Goal: Find specific page/section: Find specific page/section

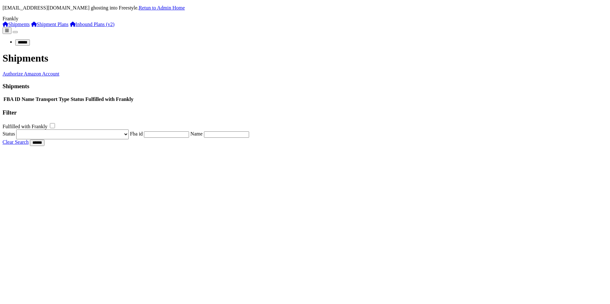
click at [31, 27] on link "Shipment Plans" at bounding box center [49, 24] width 37 height 5
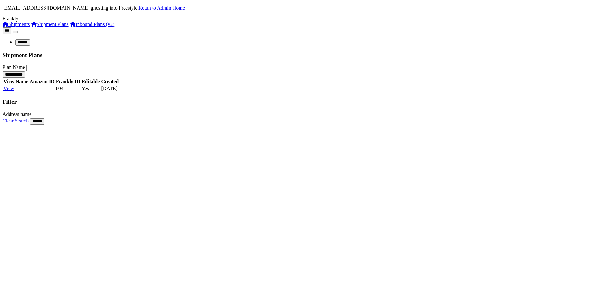
click at [70, 27] on link "Inbound Plans (v2)" at bounding box center [92, 24] width 45 height 5
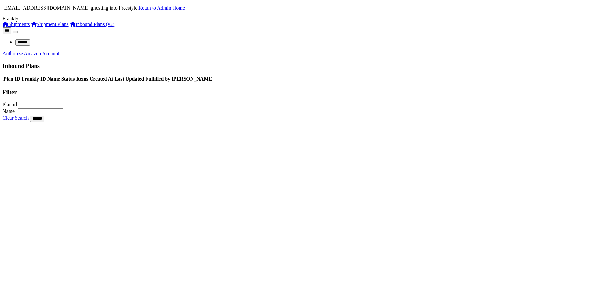
click at [35, 27] on link "Shipment Plans" at bounding box center [49, 24] width 37 height 5
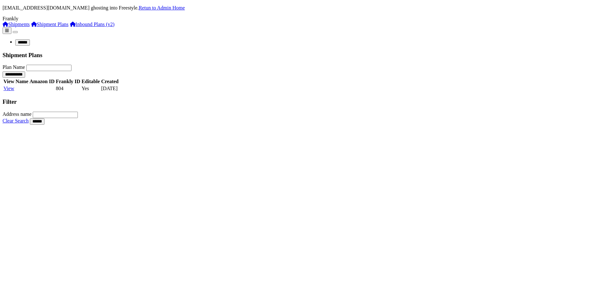
click at [34, 27] on link "Shipment Plans" at bounding box center [49, 24] width 37 height 5
click at [30, 27] on link "Shipments" at bounding box center [16, 24] width 27 height 5
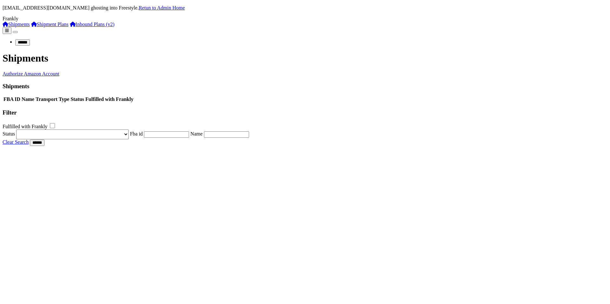
click at [70, 27] on link "Inbound Plans (v2)" at bounding box center [92, 24] width 45 height 5
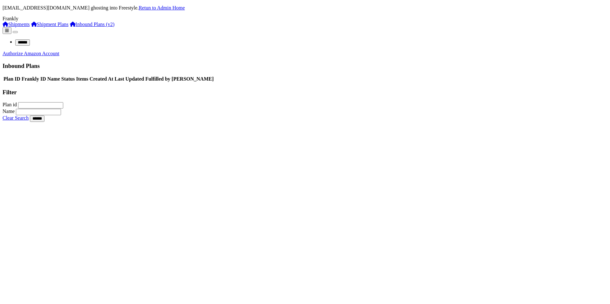
click at [59, 51] on link "Authorize Amazon Account" at bounding box center [31, 53] width 57 height 5
click at [18, 27] on link "Shipments" at bounding box center [16, 24] width 27 height 5
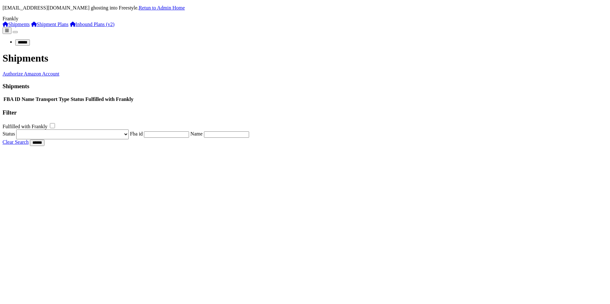
click at [51, 27] on link "Shipment Plans" at bounding box center [49, 24] width 37 height 5
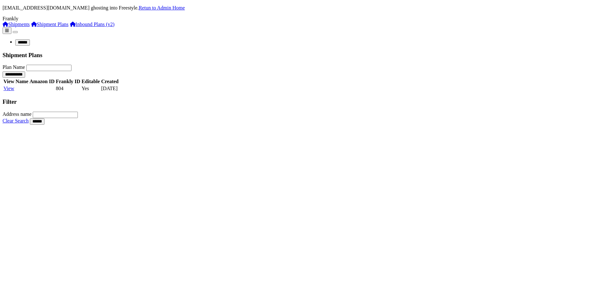
click at [70, 27] on link "Inbound Plans (v2)" at bounding box center [92, 24] width 45 height 5
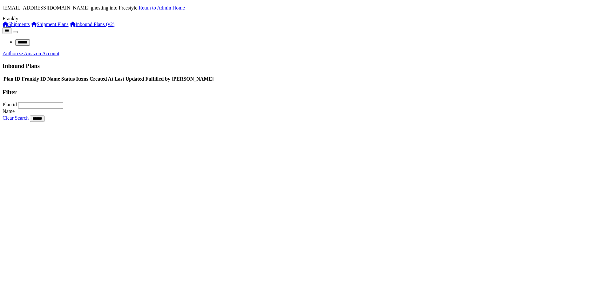
click at [185, 5] on link "Retun to Admin Home" at bounding box center [162, 7] width 46 height 5
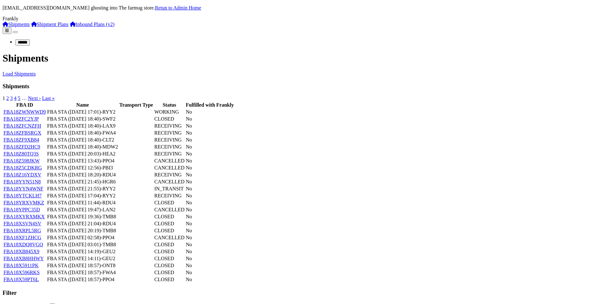
click at [70, 27] on link "Inbound Plans (v2)" at bounding box center [92, 24] width 45 height 5
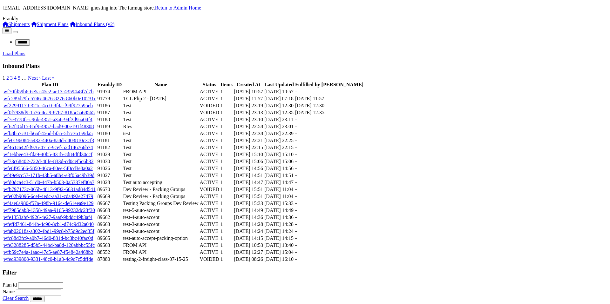
click at [25, 51] on link "Load Plans" at bounding box center [14, 53] width 23 height 5
click at [93, 94] on link "wf70fd59b6-6e5a-45c2-ae13-43594a8f7d7b" at bounding box center [48, 91] width 90 height 5
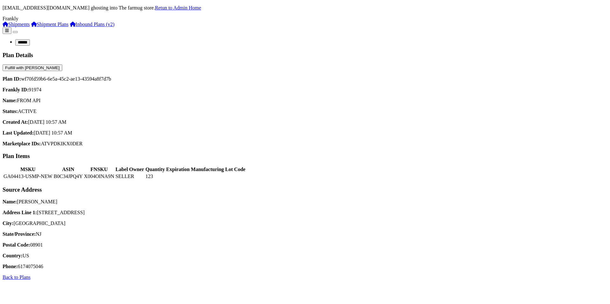
click at [70, 27] on link "Inbound Plans (v2)" at bounding box center [92, 24] width 45 height 5
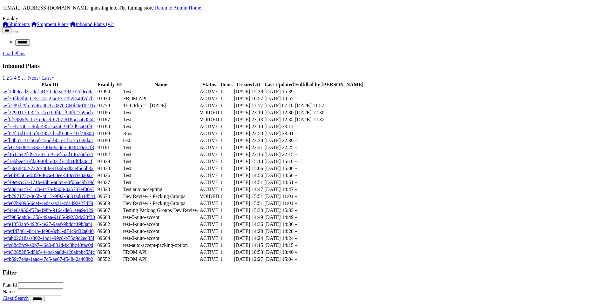
click at [70, 27] on link "Inbound Plans (v2)" at bounding box center [92, 24] width 45 height 5
click at [36, 27] on link "Shipment Plans" at bounding box center [49, 24] width 37 height 5
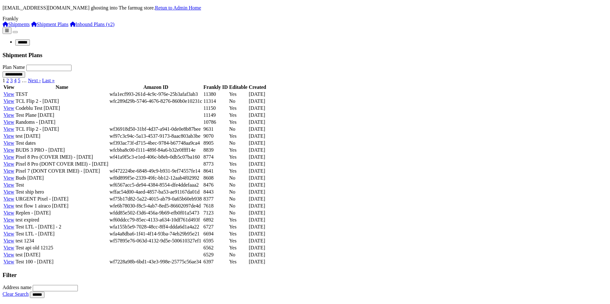
click at [14, 97] on link "View" at bounding box center [8, 94] width 11 height 5
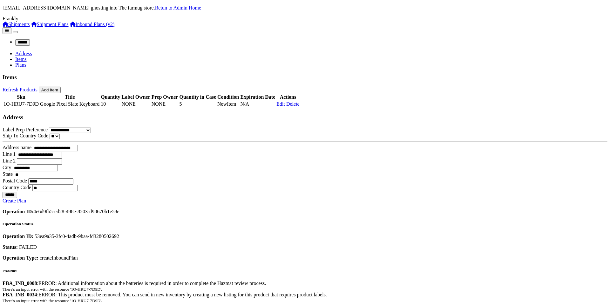
click at [31, 27] on link "Shipment Plans" at bounding box center [49, 24] width 37 height 5
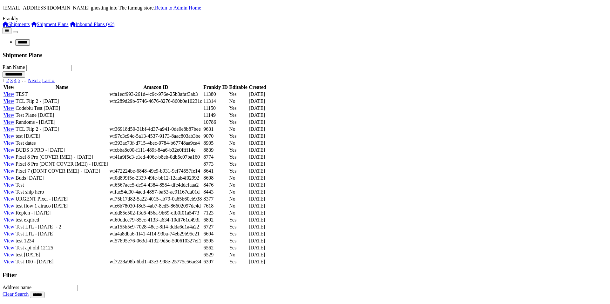
click at [72, 65] on input "Plan Name" at bounding box center [48, 68] width 45 height 6
type input "***"
click at [70, 27] on link "Inbound Plans (v2)" at bounding box center [92, 24] width 45 height 5
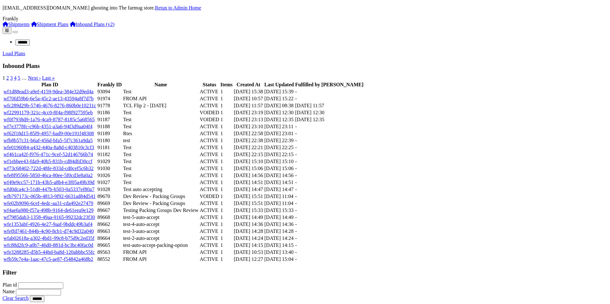
click at [93, 94] on link "wf1d88ead3-a9ef-4159-9dea-384e32d9ed4a" at bounding box center [48, 91] width 90 height 5
